Goal: Navigation & Orientation: Find specific page/section

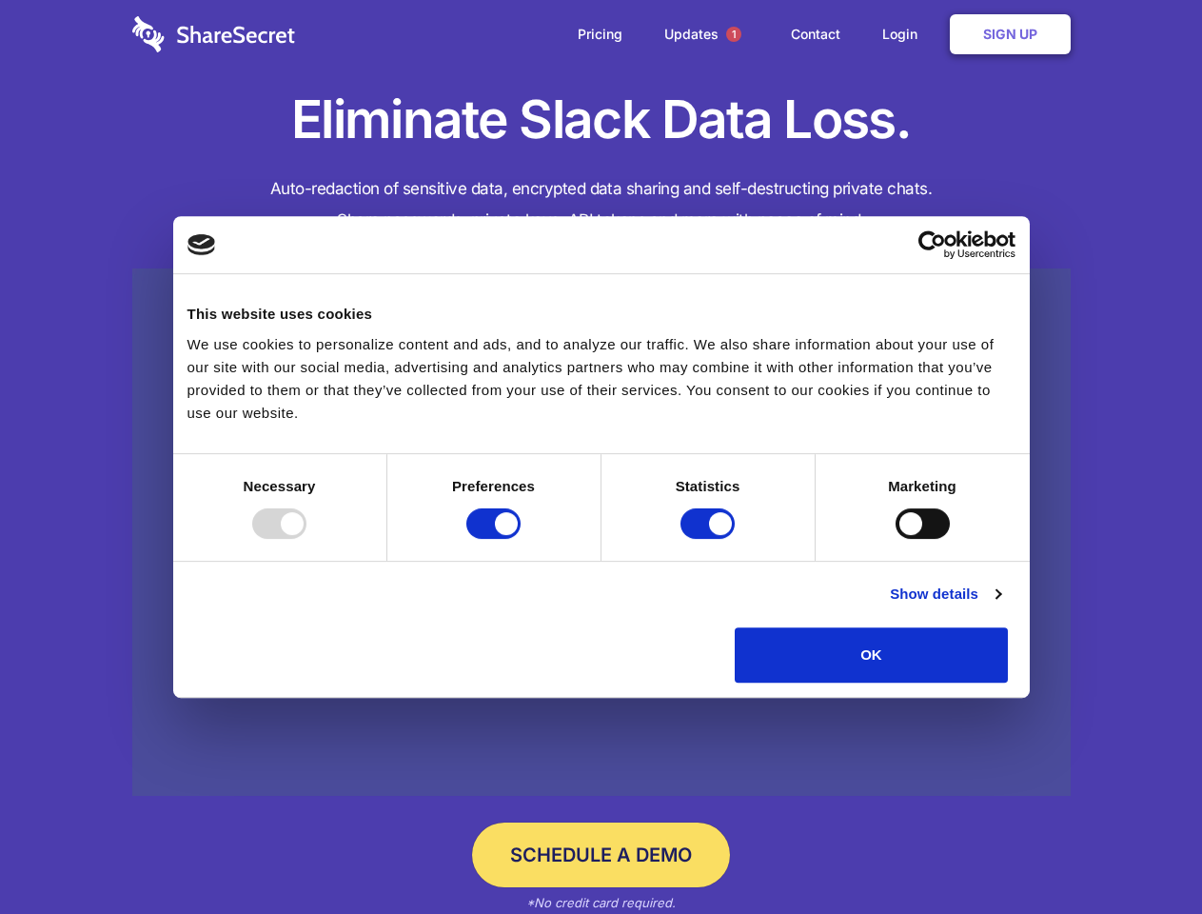
click at [307, 539] on div at bounding box center [279, 523] width 54 height 30
click at [521, 539] on input "Preferences" at bounding box center [493, 523] width 54 height 30
checkbox input "false"
click at [710, 539] on input "Statistics" at bounding box center [708, 523] width 54 height 30
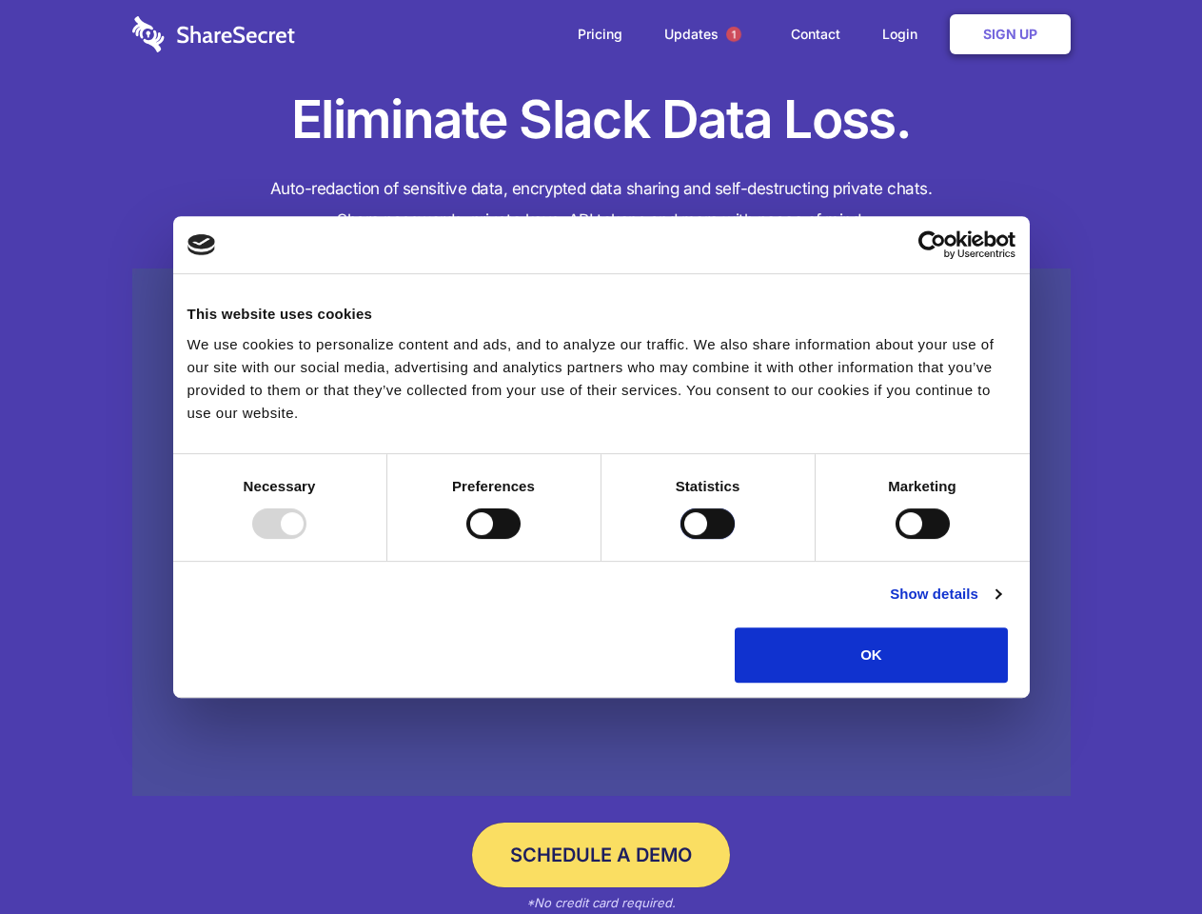
checkbox input "false"
click at [896, 539] on input "Marketing" at bounding box center [923, 523] width 54 height 30
checkbox input "true"
click at [1000, 605] on link "Show details" at bounding box center [945, 594] width 110 height 23
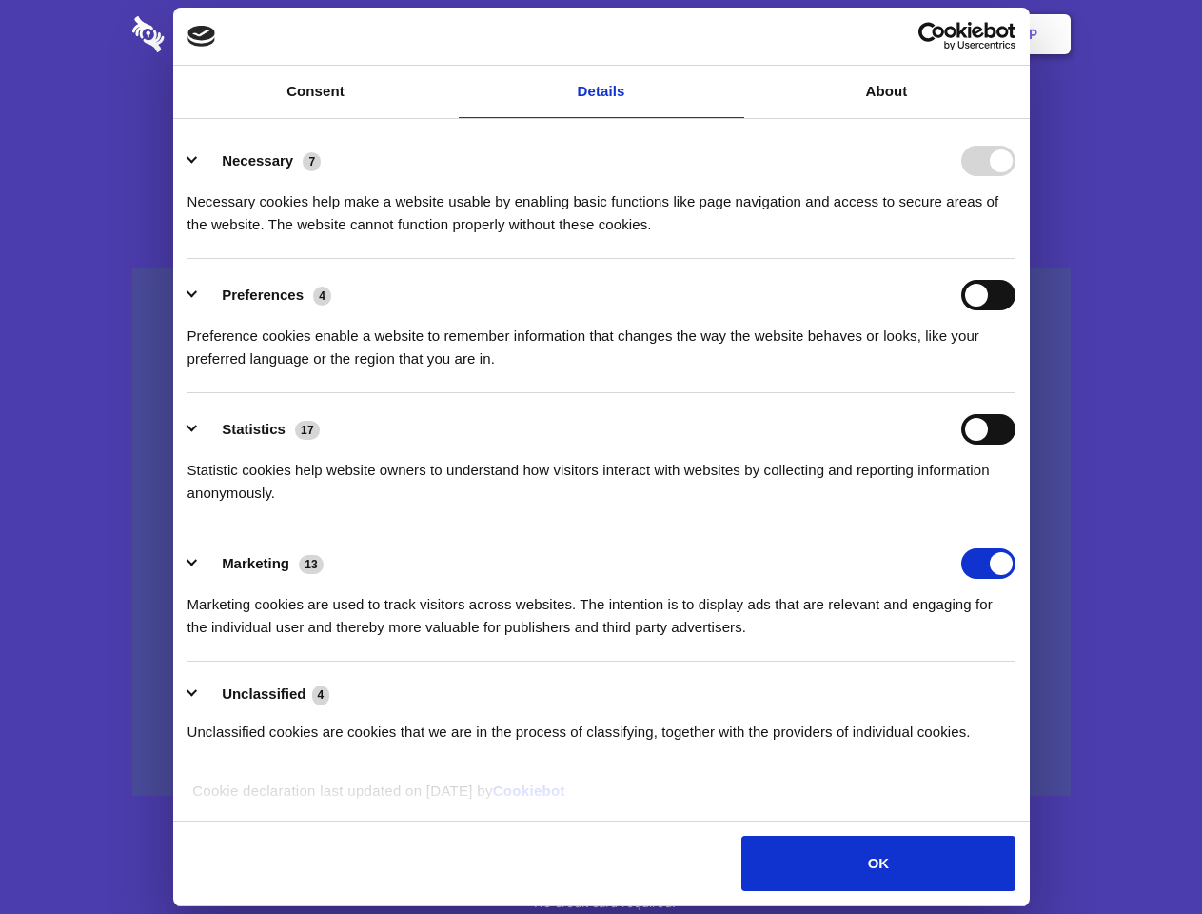
click at [1016, 259] on li "Necessary 7 Necessary cookies help make a website usable by enabling basic func…" at bounding box center [602, 192] width 828 height 134
click at [733, 34] on span "1" at bounding box center [733, 34] width 15 height 15
